Goal: Find contact information: Find contact information

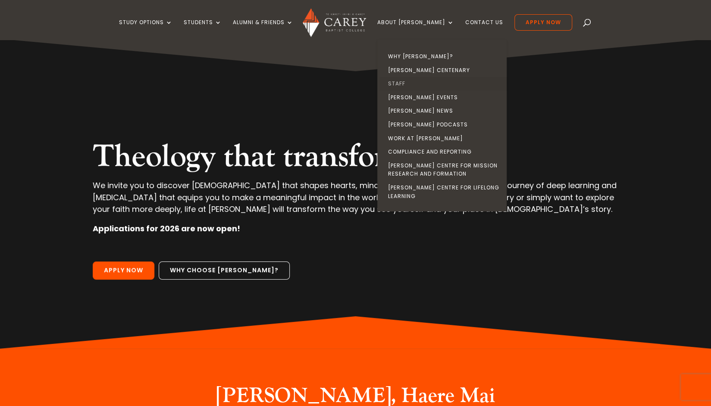
click at [412, 81] on link "Staff" at bounding box center [443, 84] width 129 height 14
click at [416, 81] on link "Staff" at bounding box center [443, 84] width 129 height 14
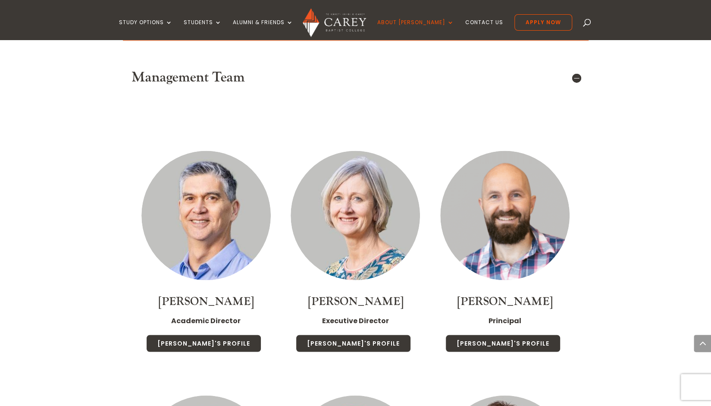
scroll to position [903, 0]
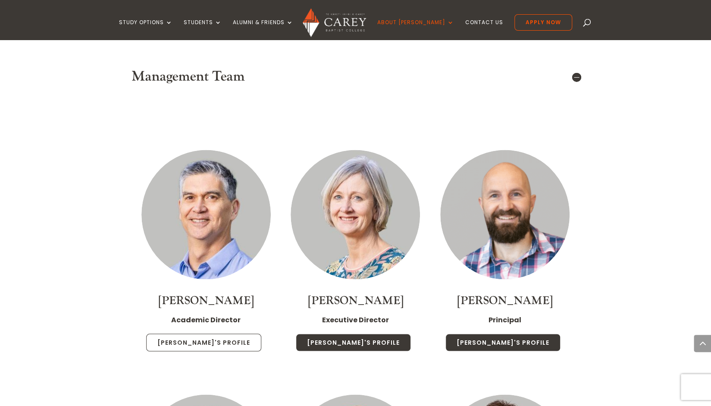
click at [214, 333] on link "Rob's Profile" at bounding box center [203, 342] width 115 height 18
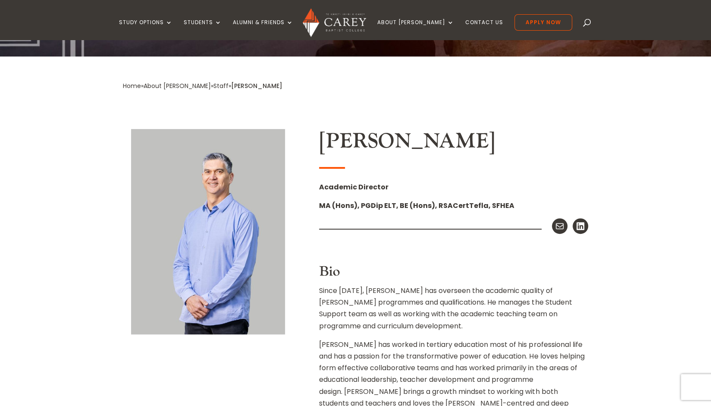
scroll to position [150, 0]
